Goal: Information Seeking & Learning: Learn about a topic

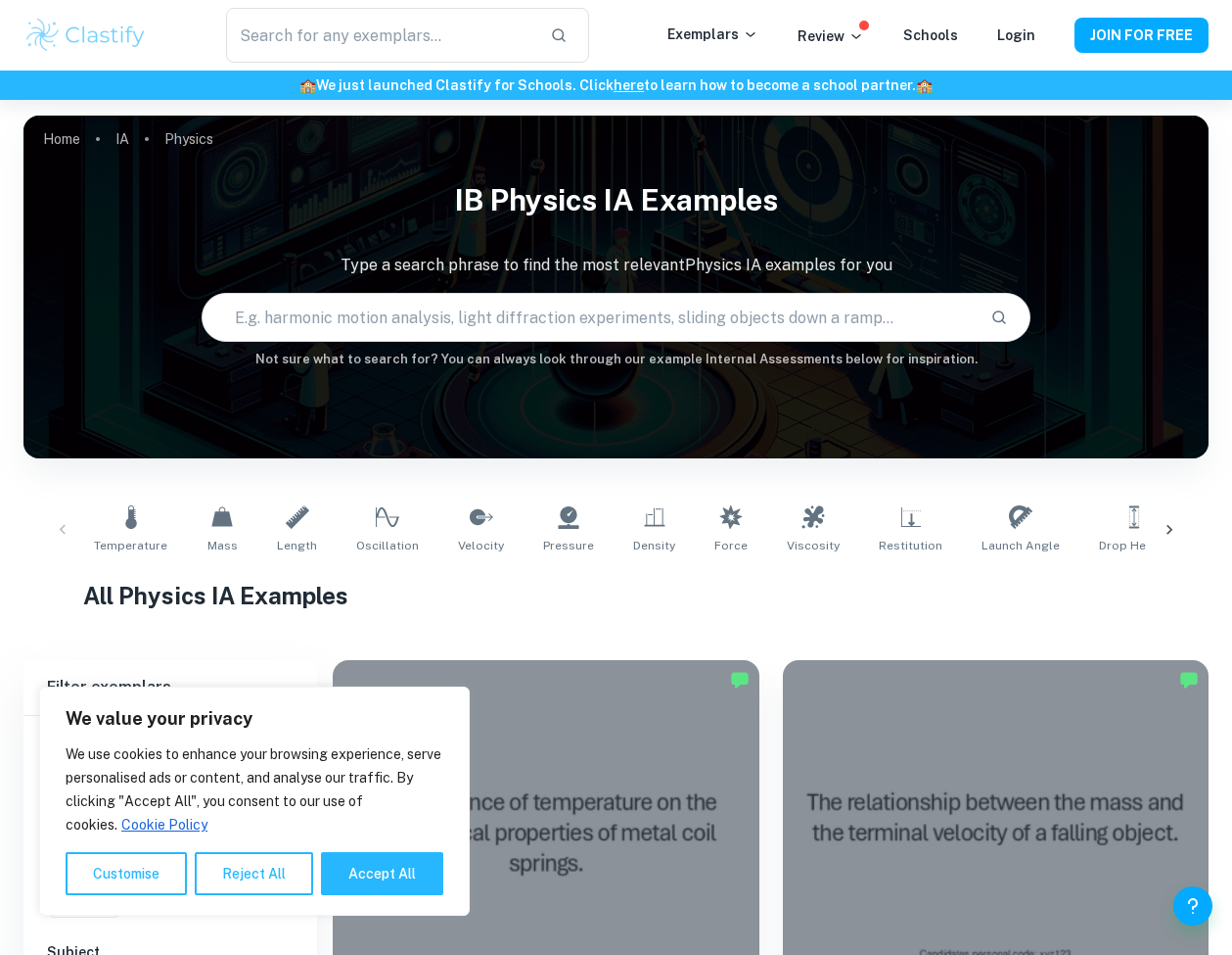
scroll to position [472, 0]
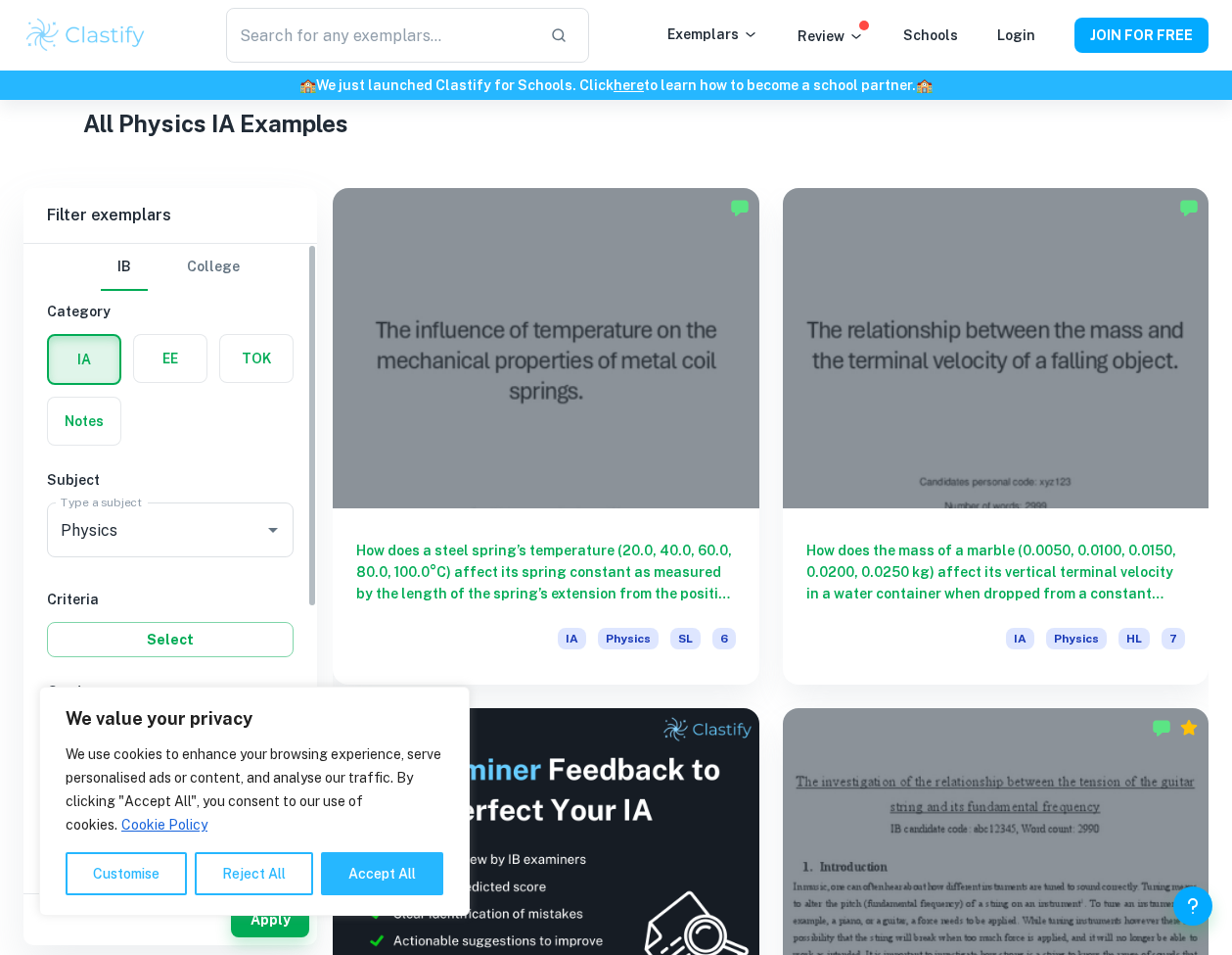
drag, startPoint x: 248, startPoint y: 860, endPoint x: 251, endPoint y: 818, distance: 42.1
click at [248, 860] on button "Reject All" at bounding box center [254, 873] width 118 height 43
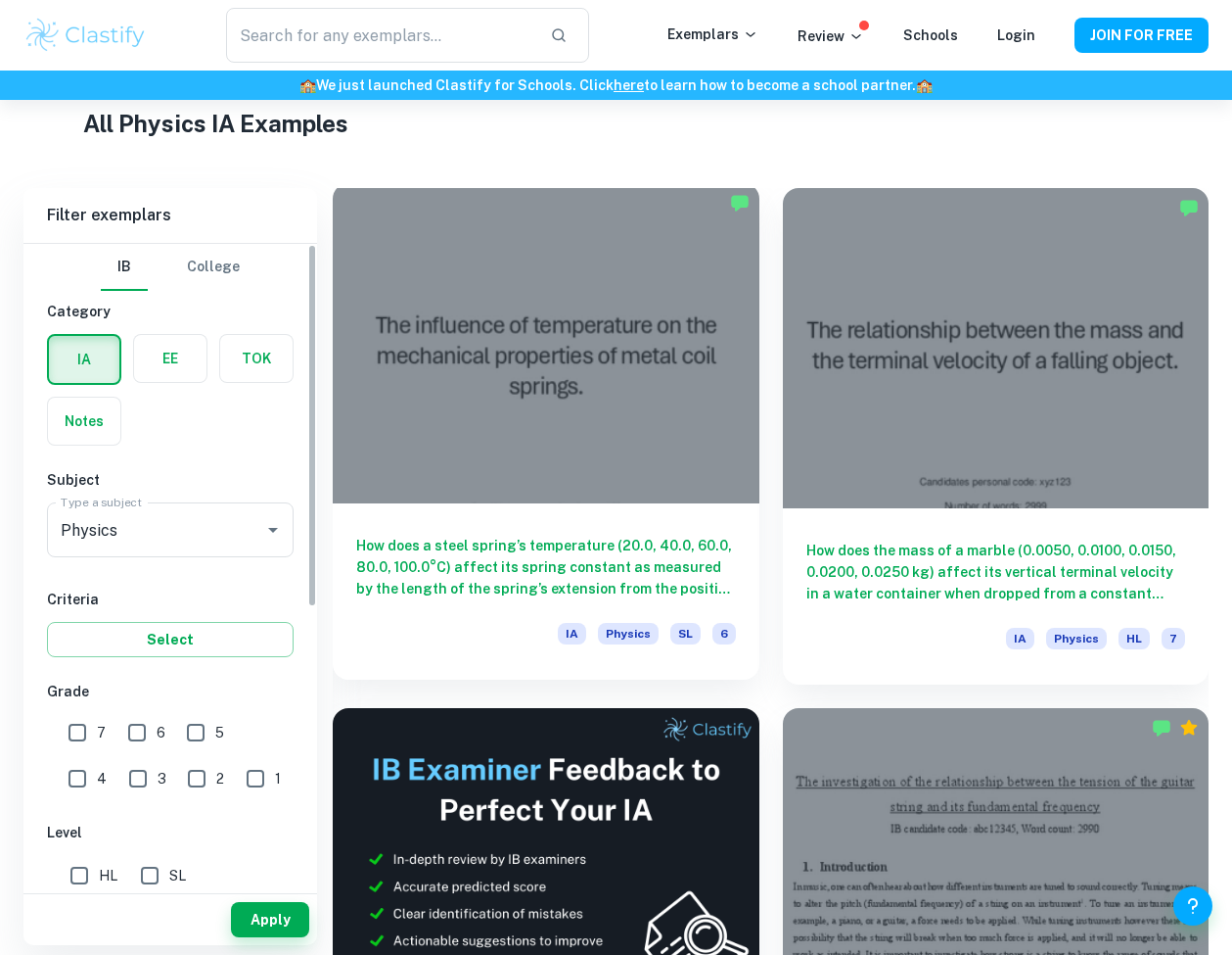
scroll to position [476, 0]
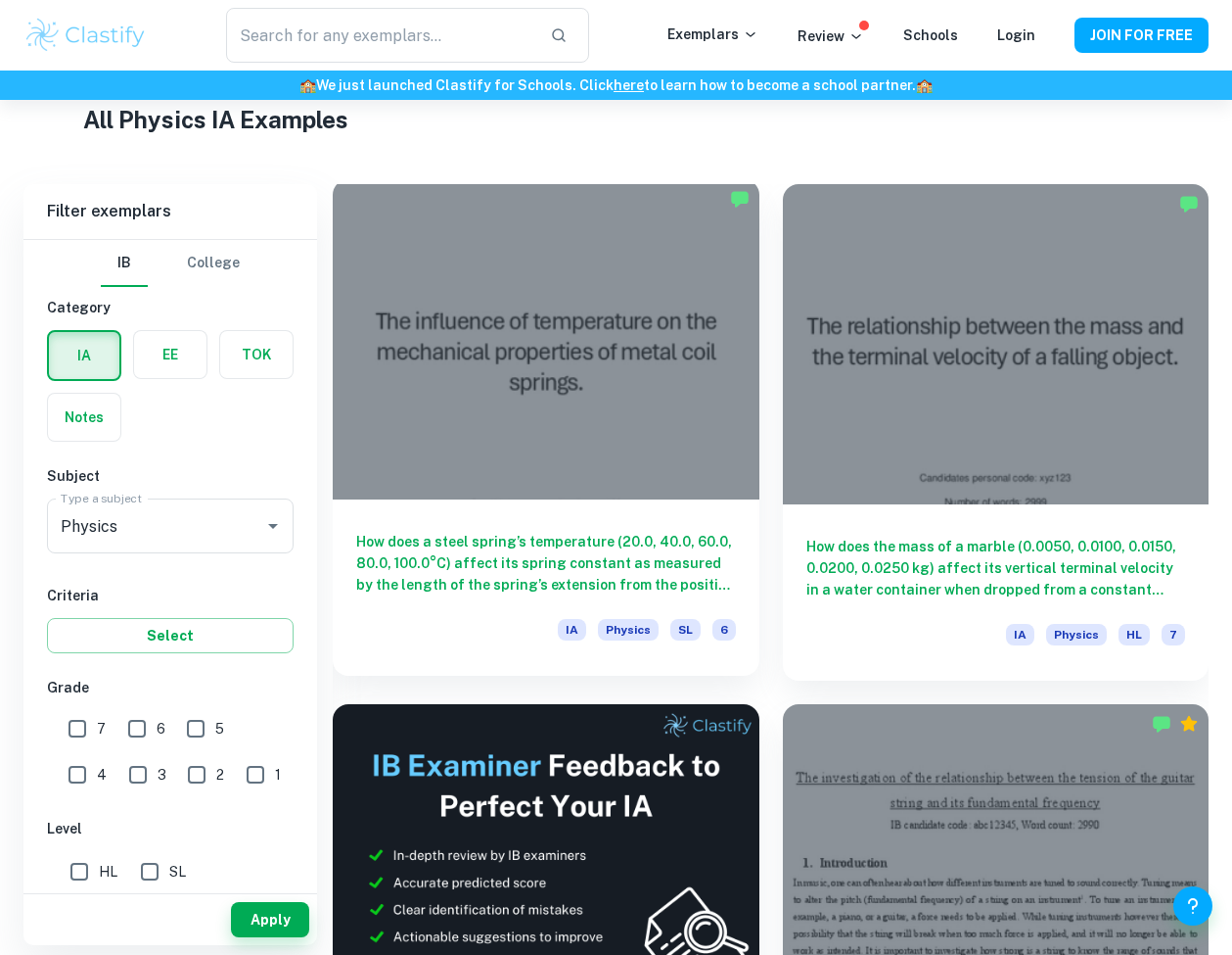
click at [460, 358] on div at bounding box center [545, 339] width 427 height 321
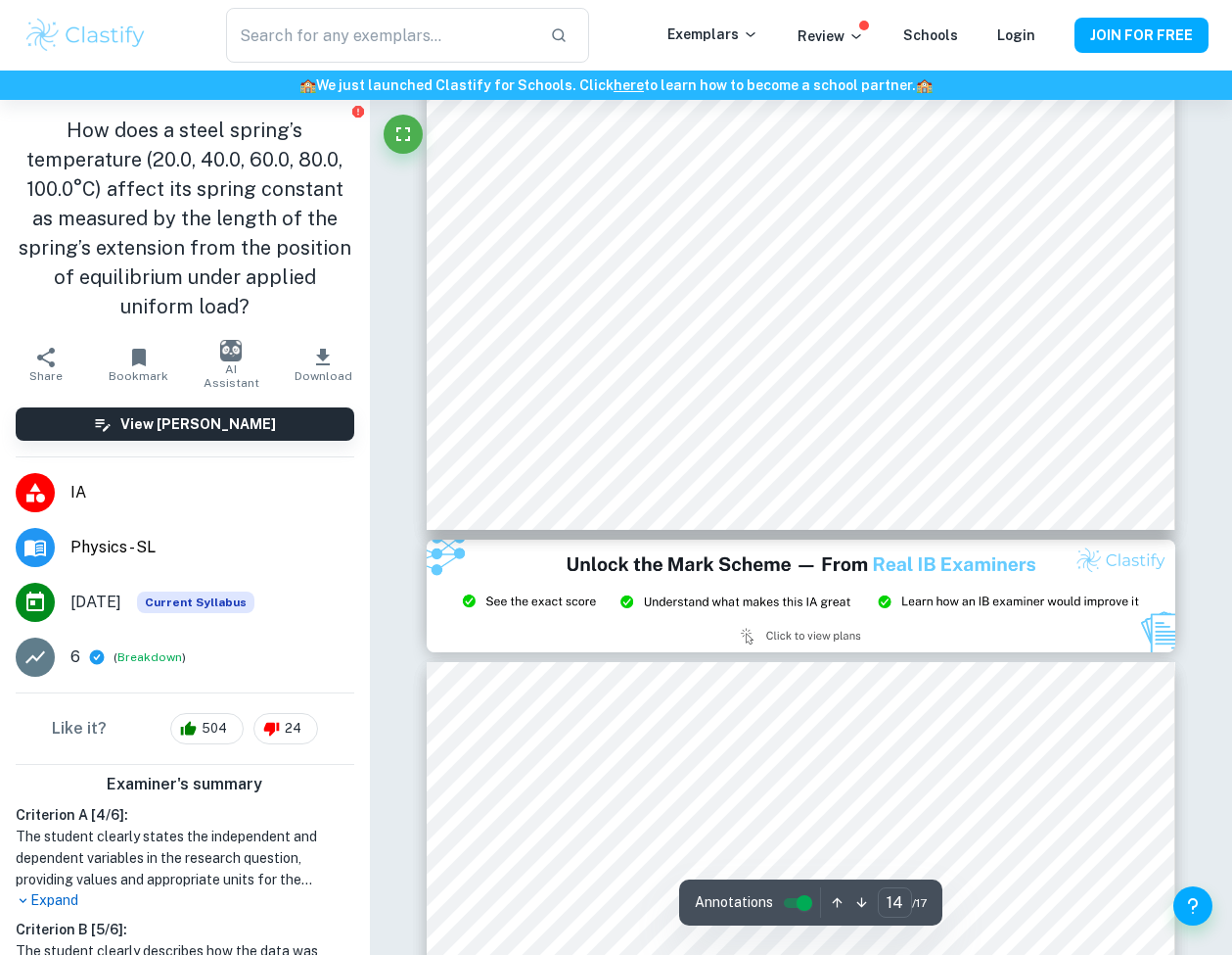
scroll to position [14269, 0]
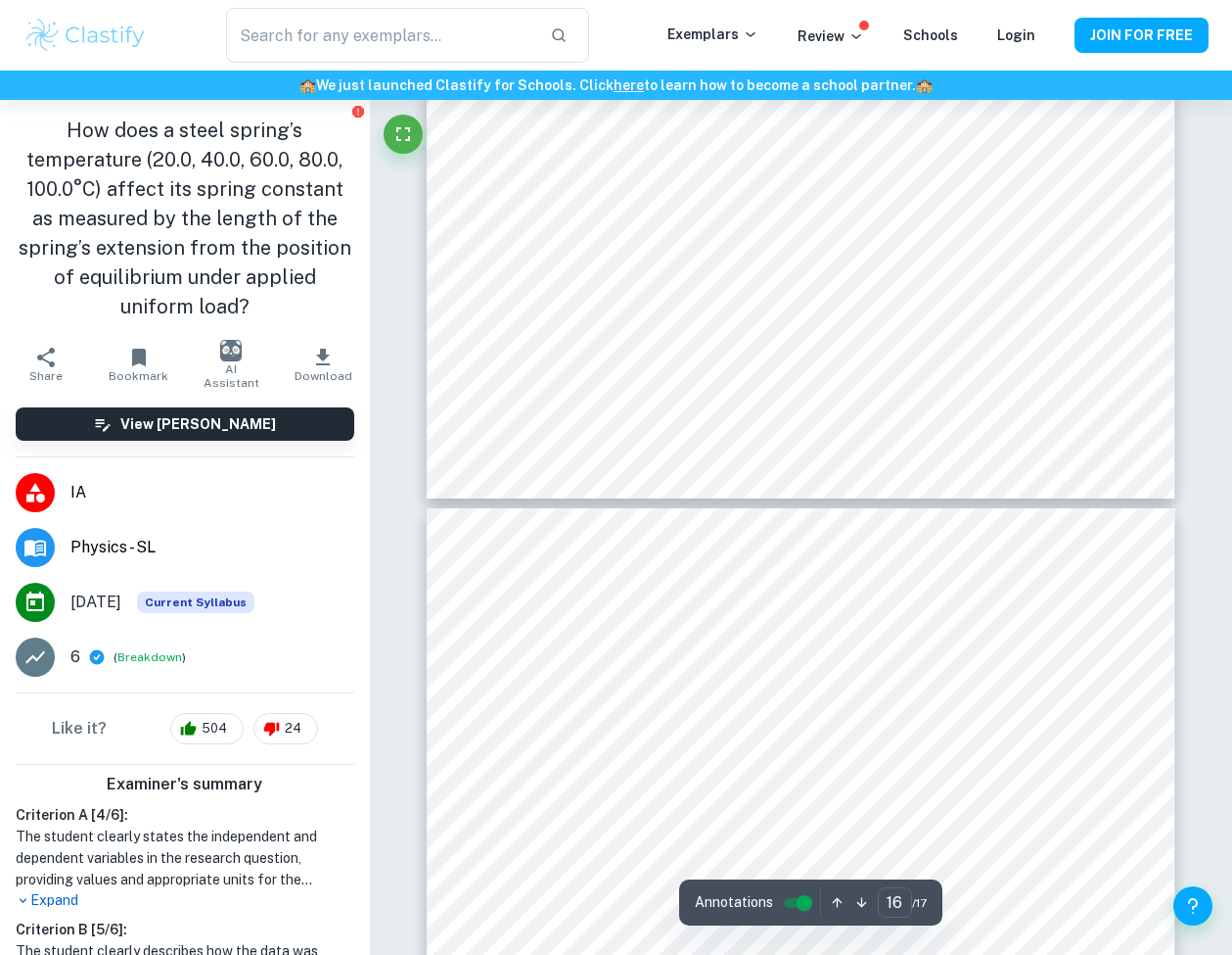
type input "17"
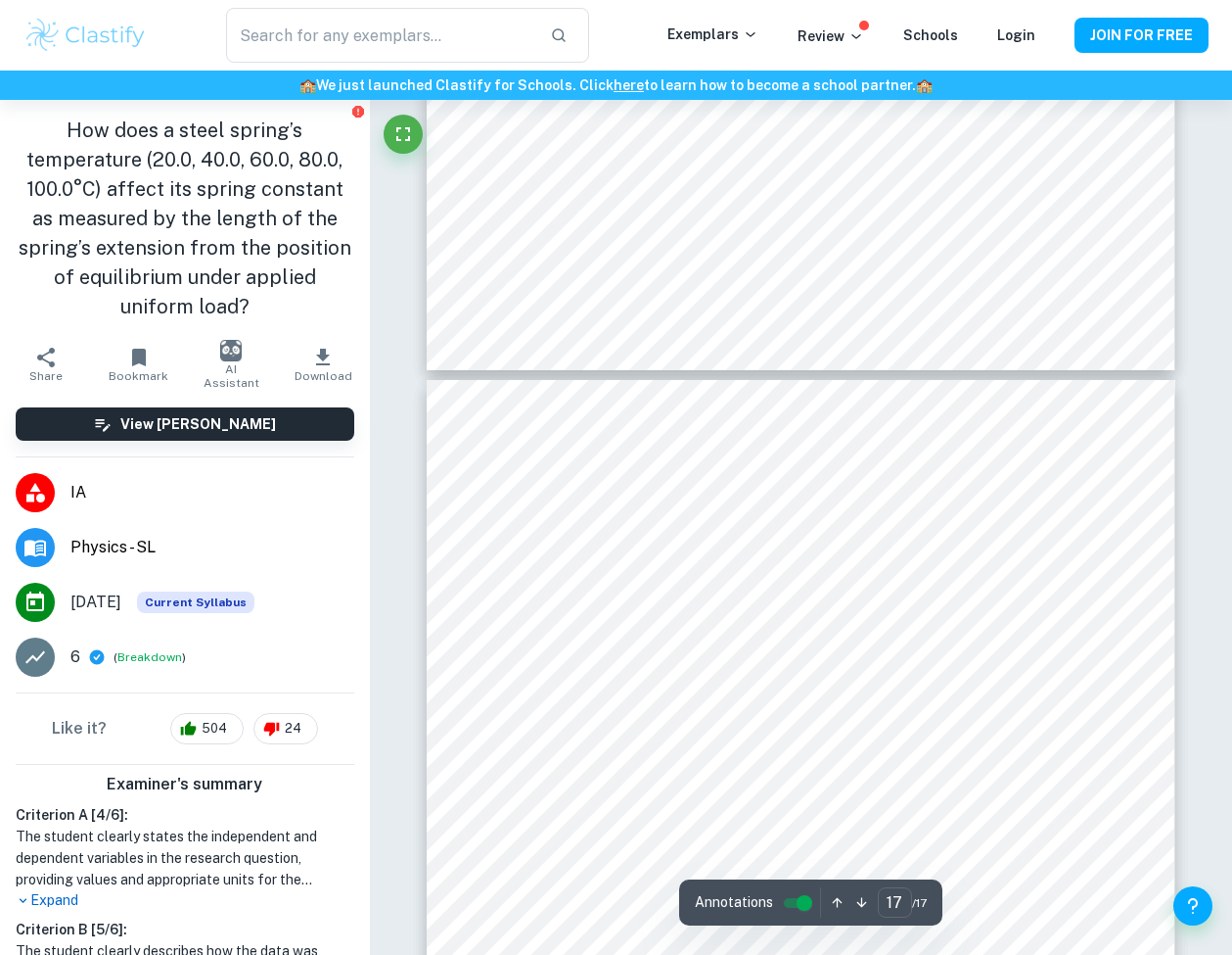
scroll to position [17821, 0]
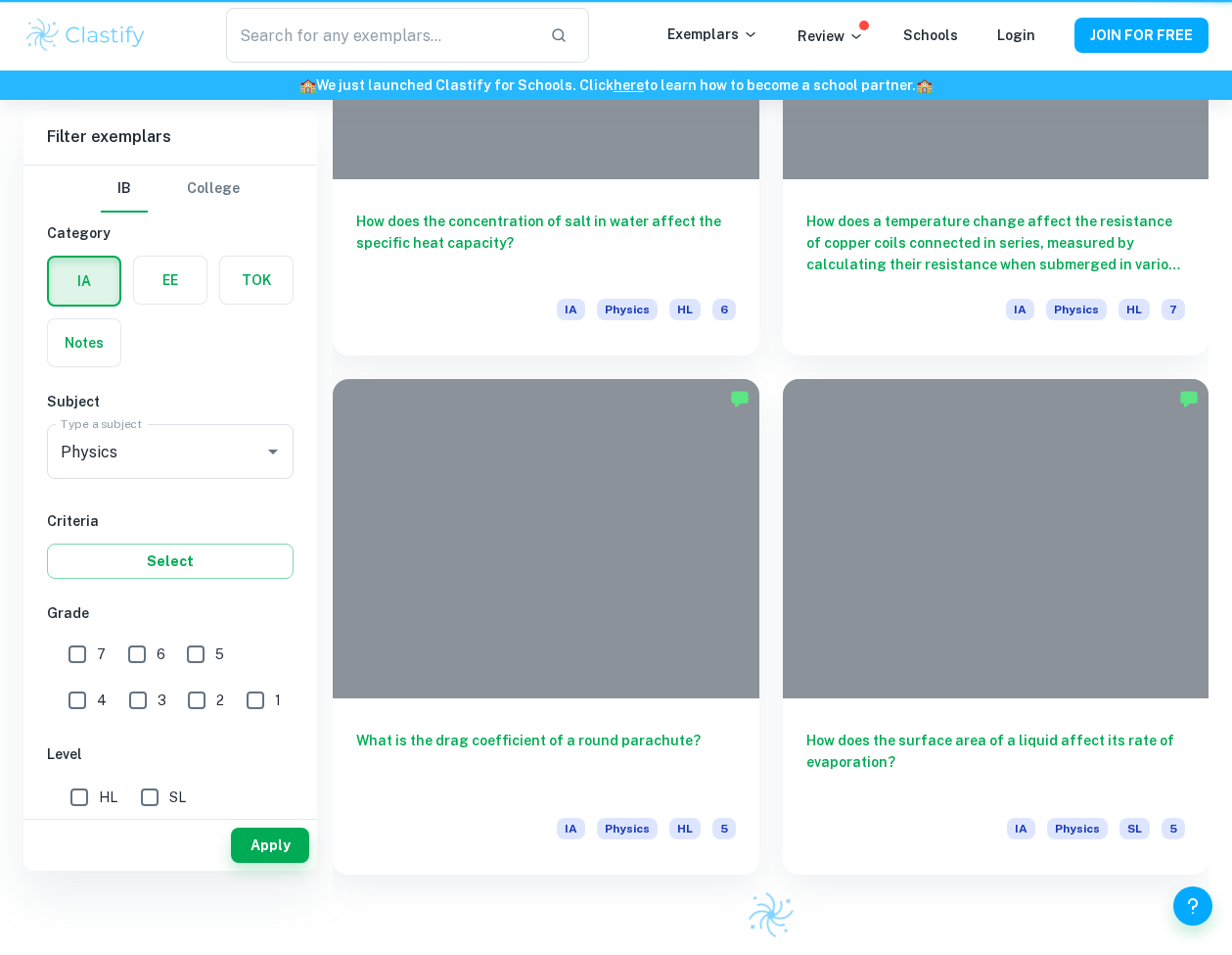
scroll to position [476, 0]
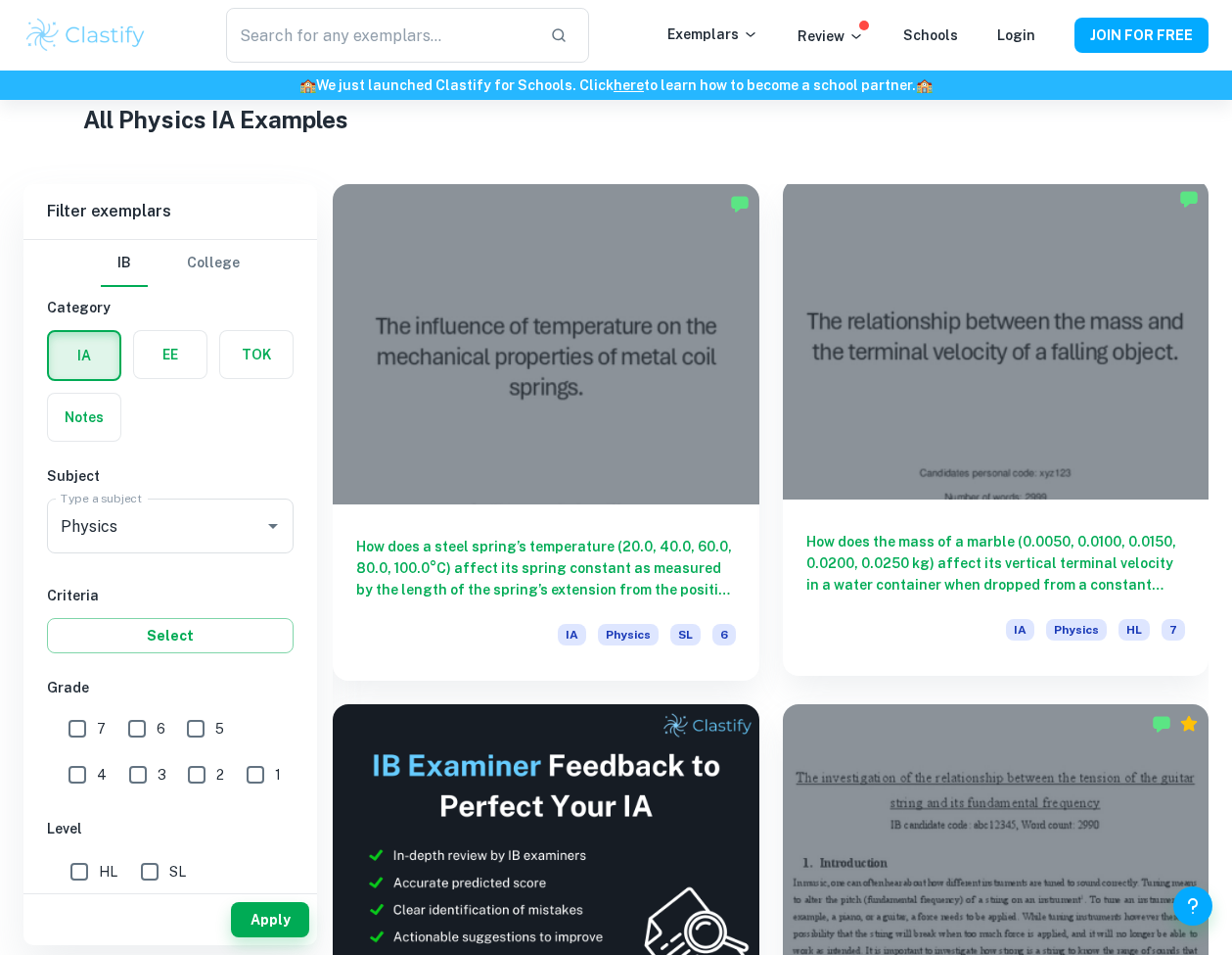
click at [991, 373] on div at bounding box center [996, 339] width 427 height 321
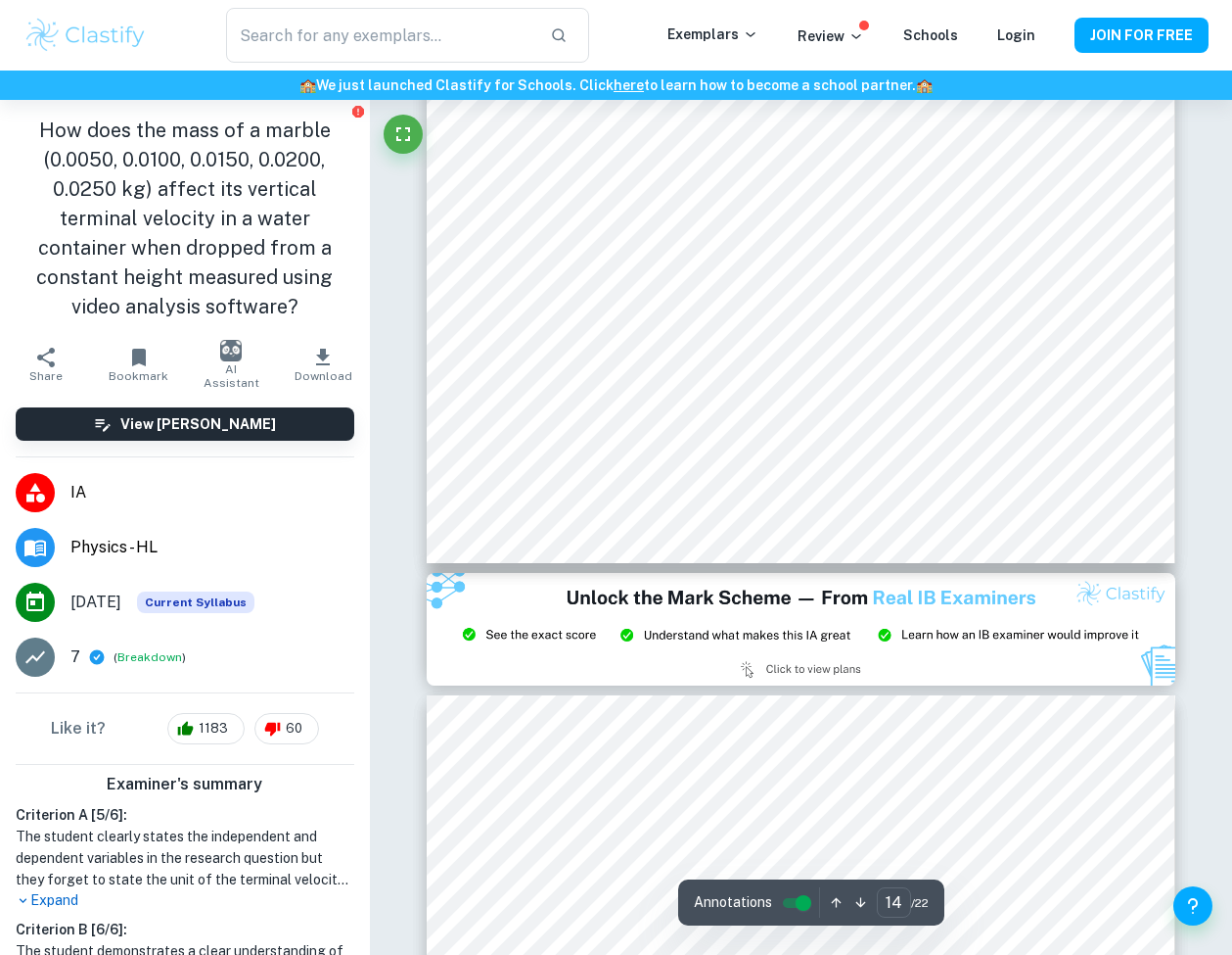
type input "15"
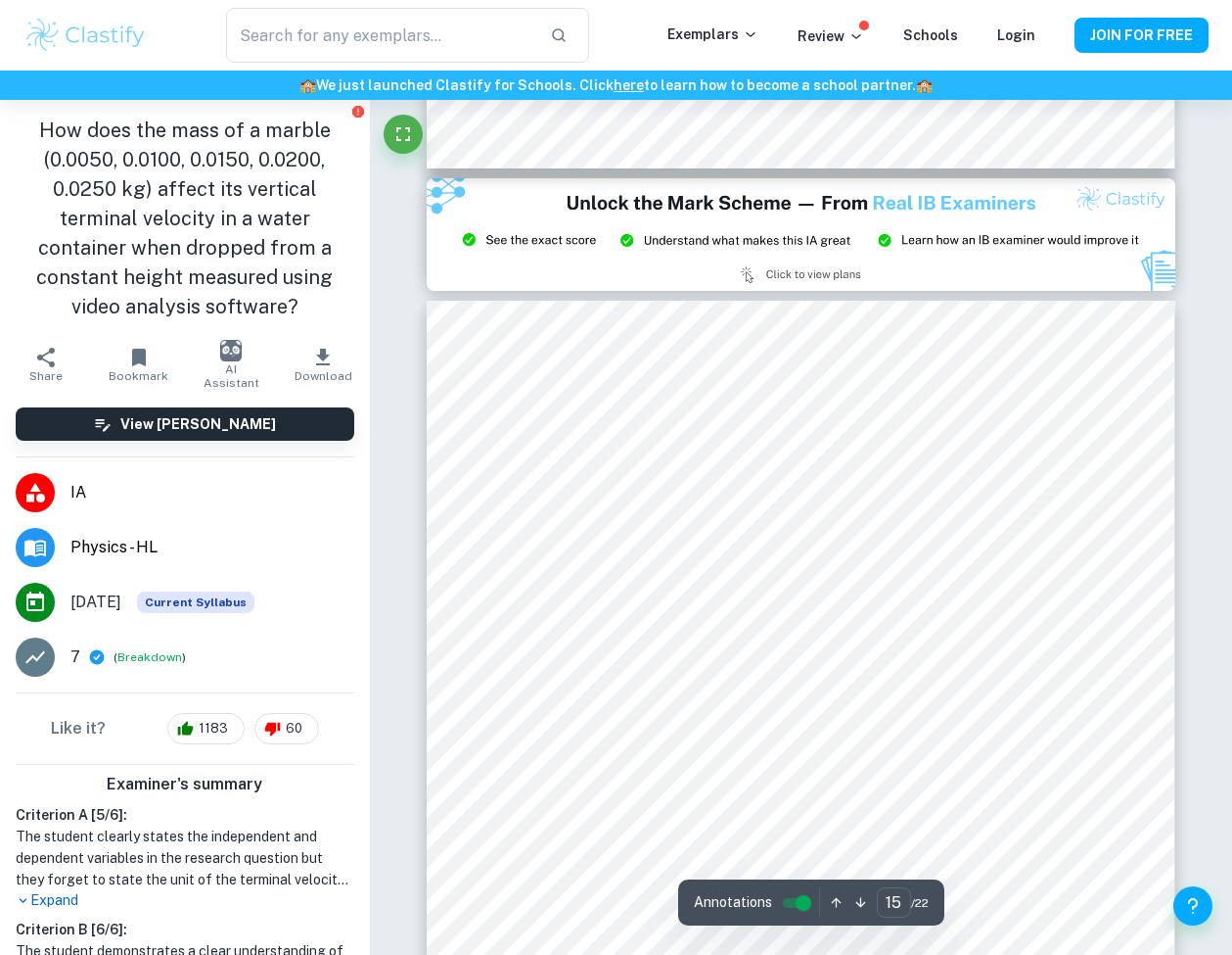
scroll to position [15451, 0]
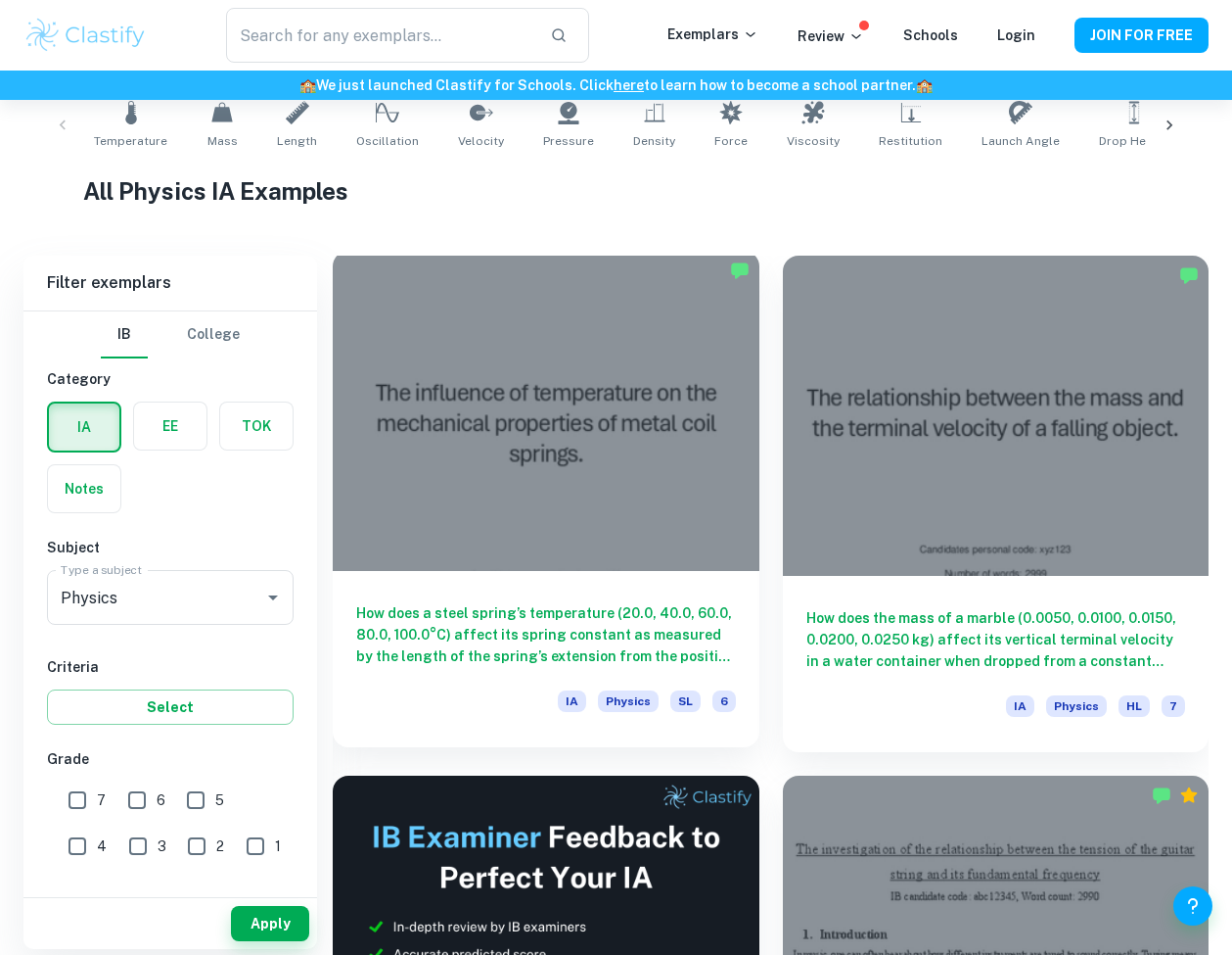
scroll to position [905, 0]
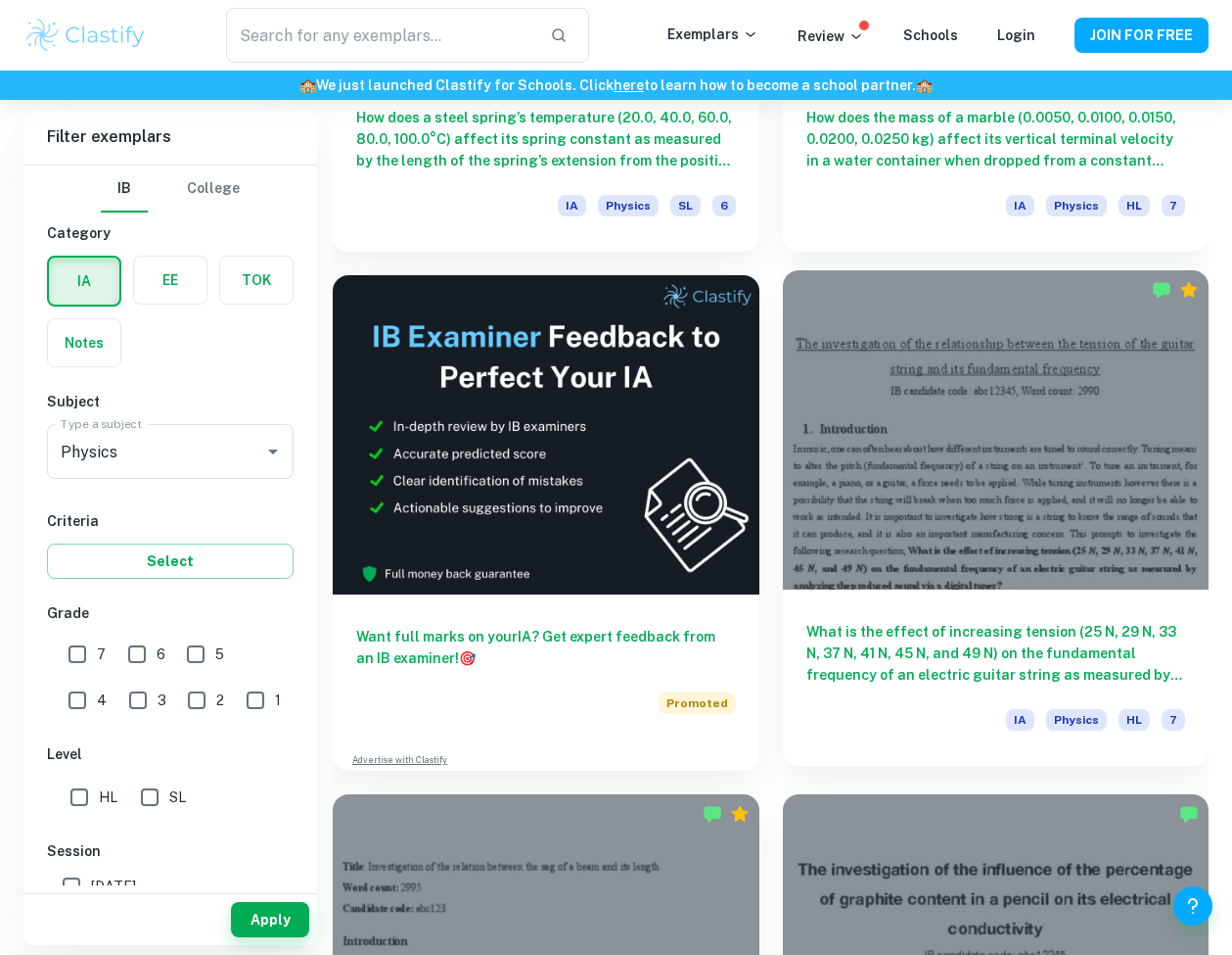
click at [991, 391] on div at bounding box center [996, 430] width 427 height 321
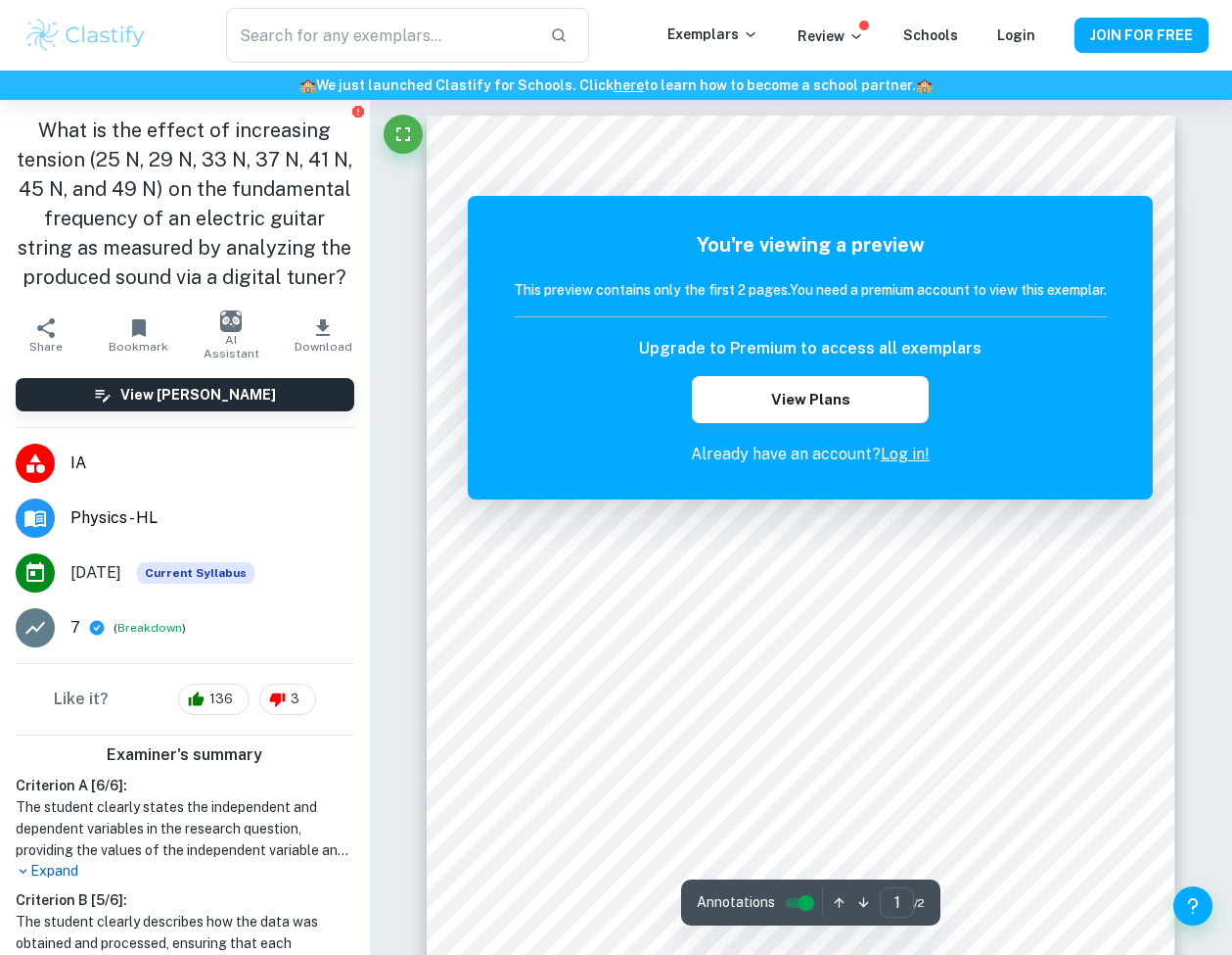
scroll to position [354, 0]
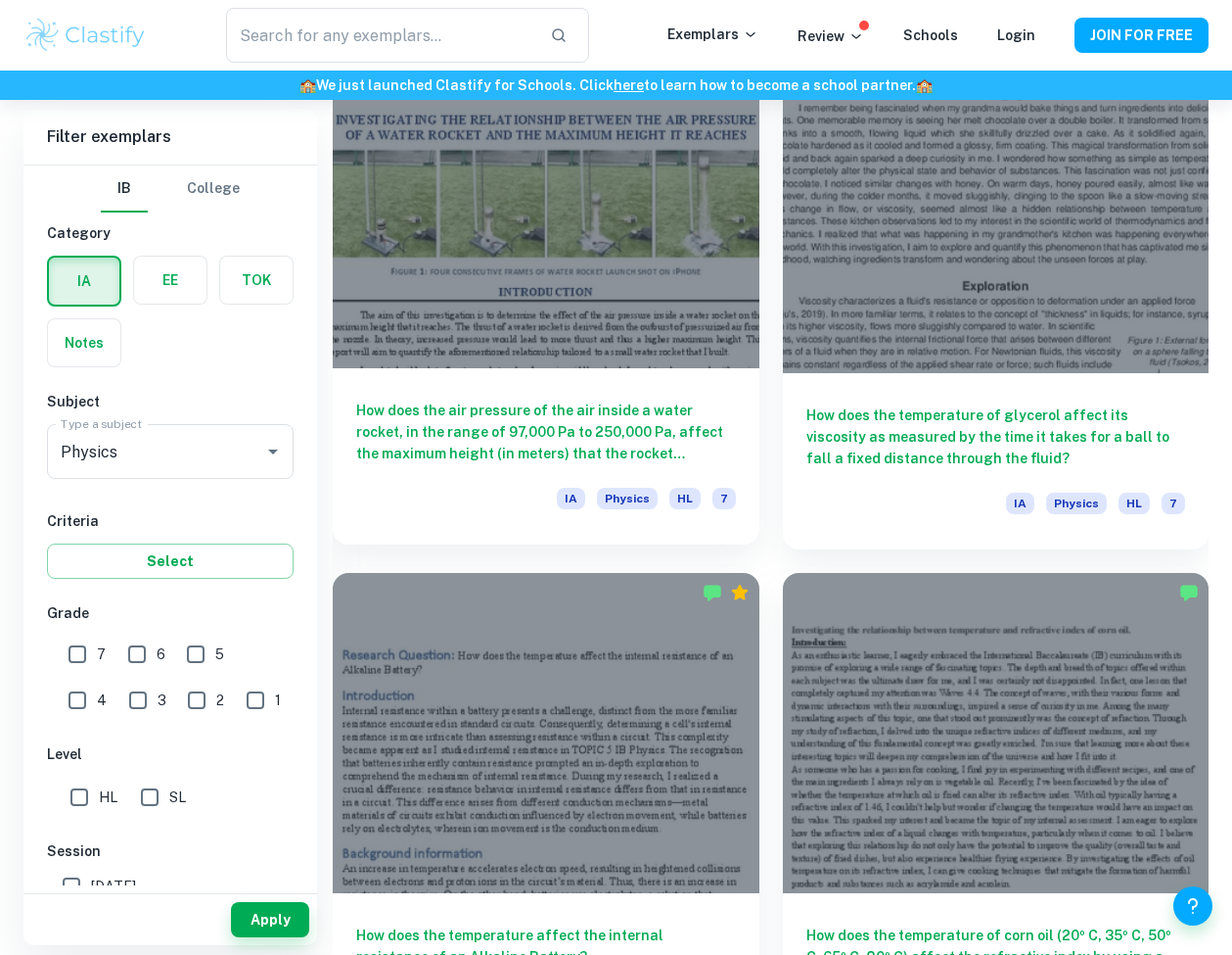
scroll to position [4400, 0]
